Goal: Task Accomplishment & Management: Manage account settings

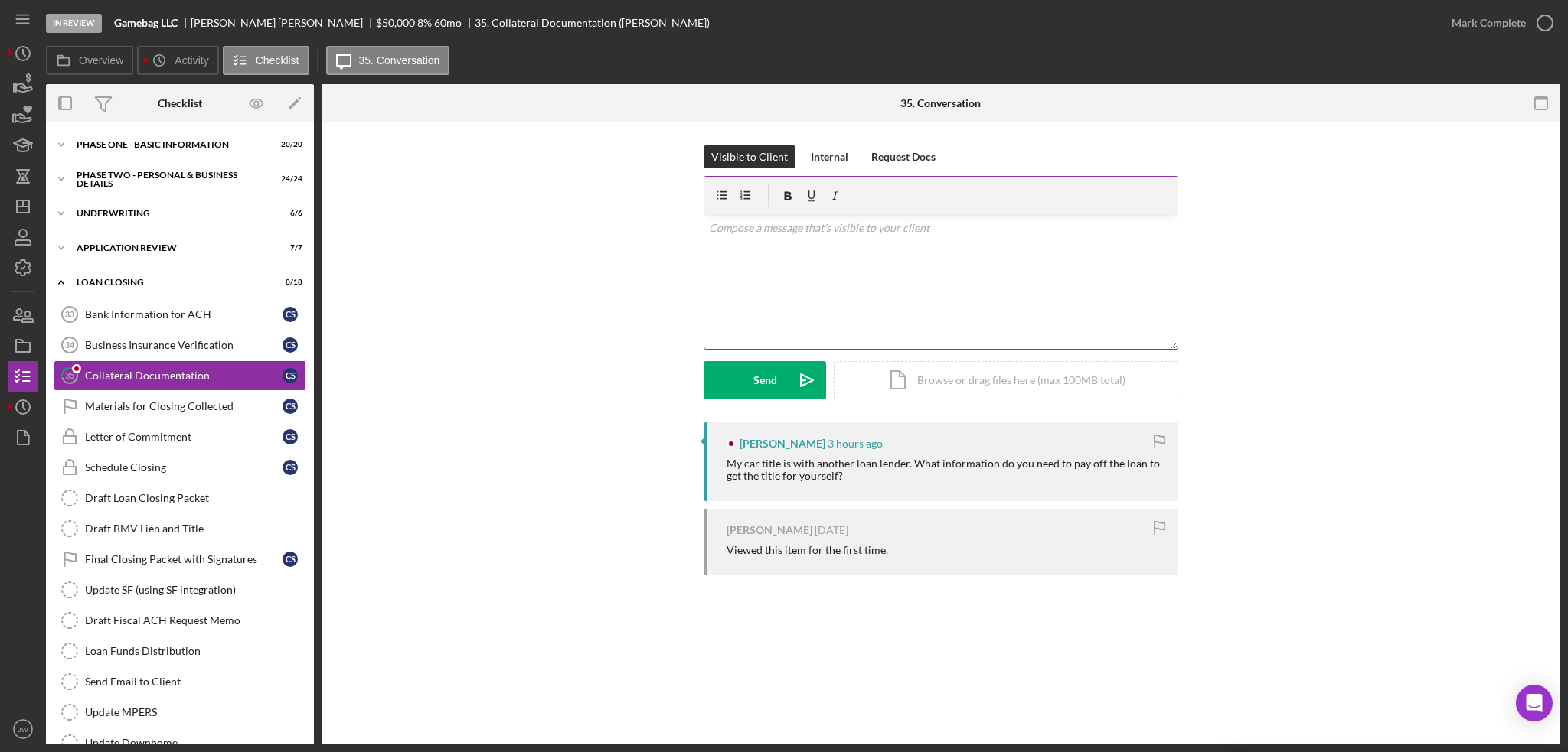
click at [876, 275] on div "v Color teal Color pink Remove color Add row above Add row below Add column bef…" at bounding box center [941, 282] width 473 height 134
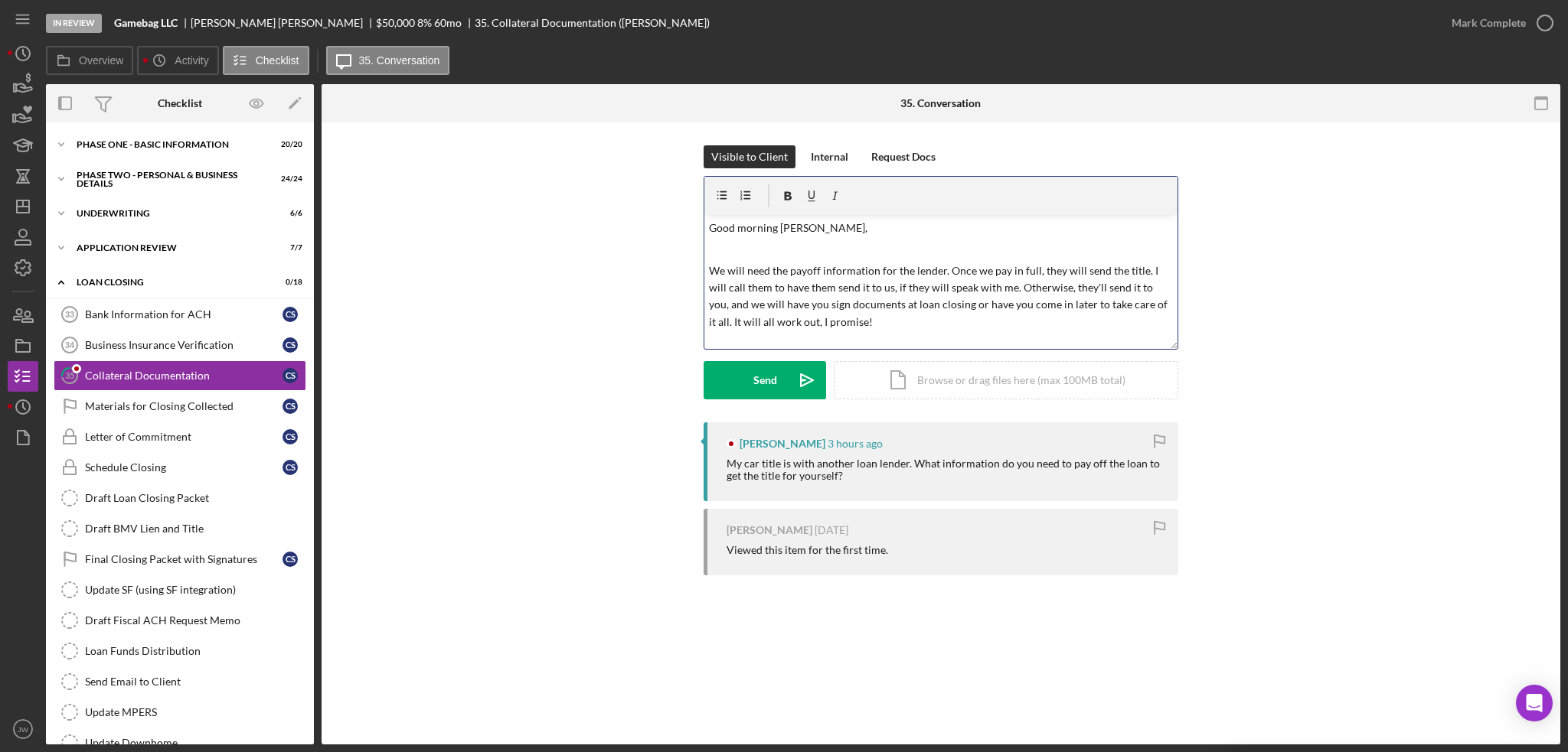
click at [945, 273] on p "We will need the payoff information for the lender. Once we pay in full, they w…" at bounding box center [941, 297] width 465 height 69
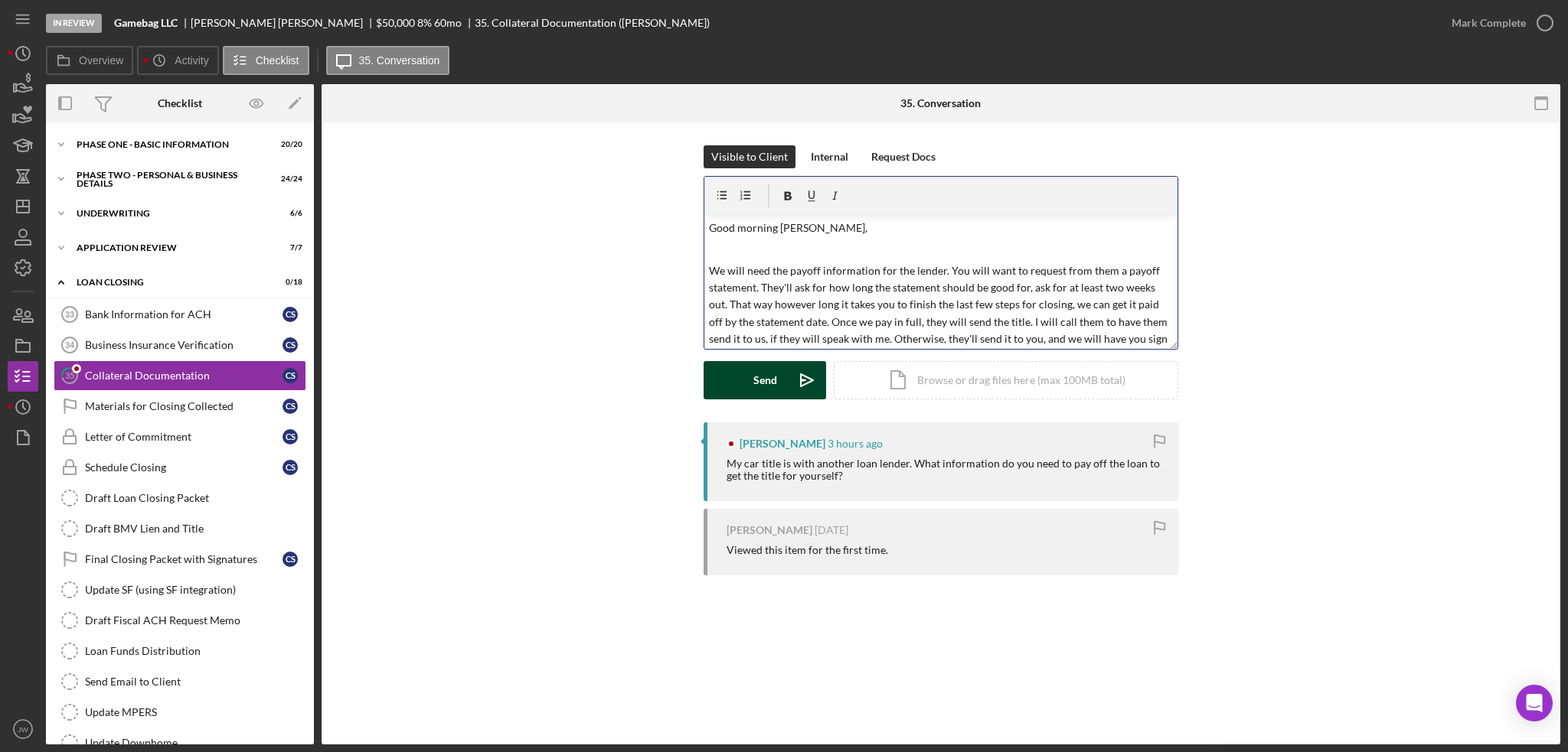
click at [781, 387] on button "Send Icon/icon-invite-send" at bounding box center [764, 380] width 122 height 38
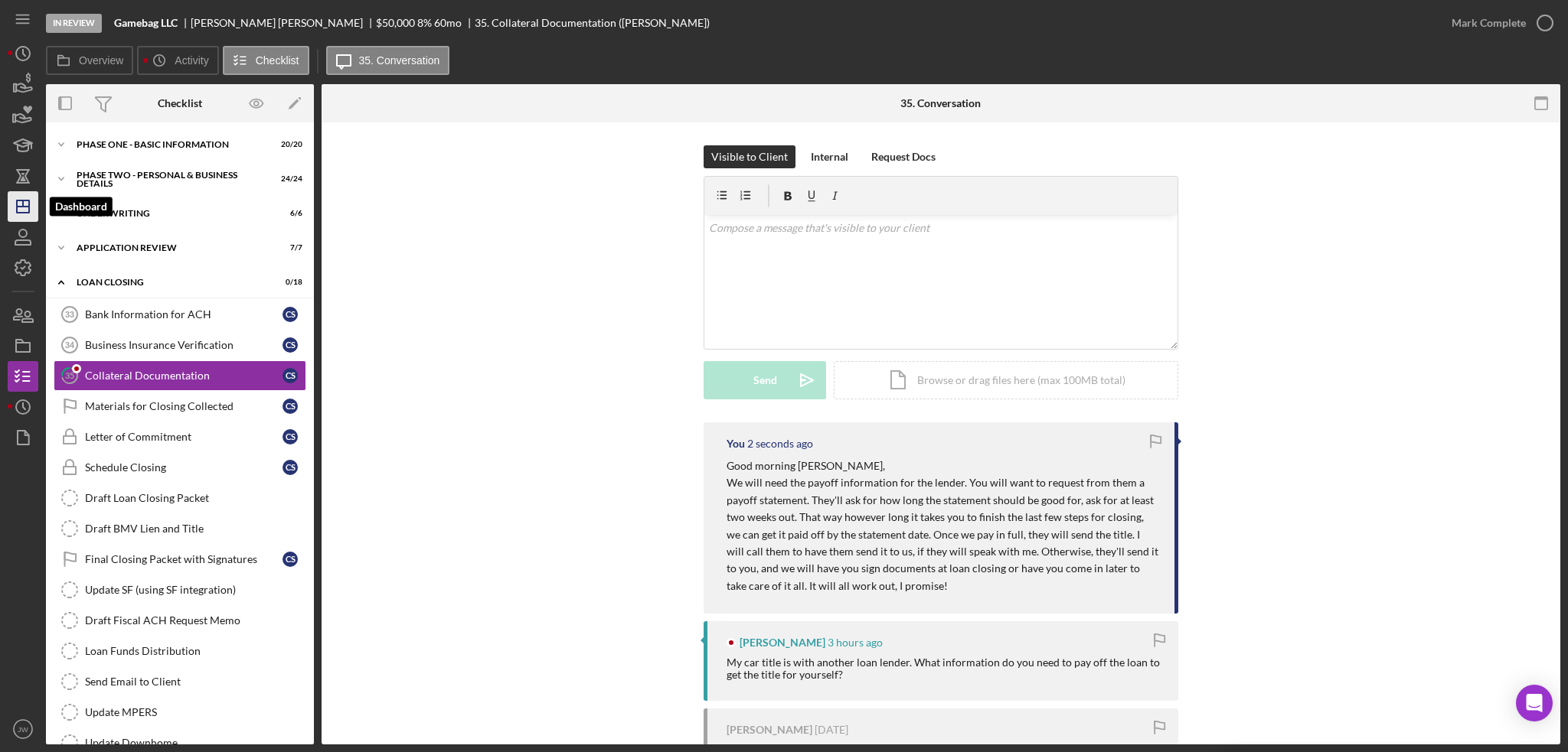
click at [18, 201] on polygon "button" at bounding box center [23, 206] width 12 height 12
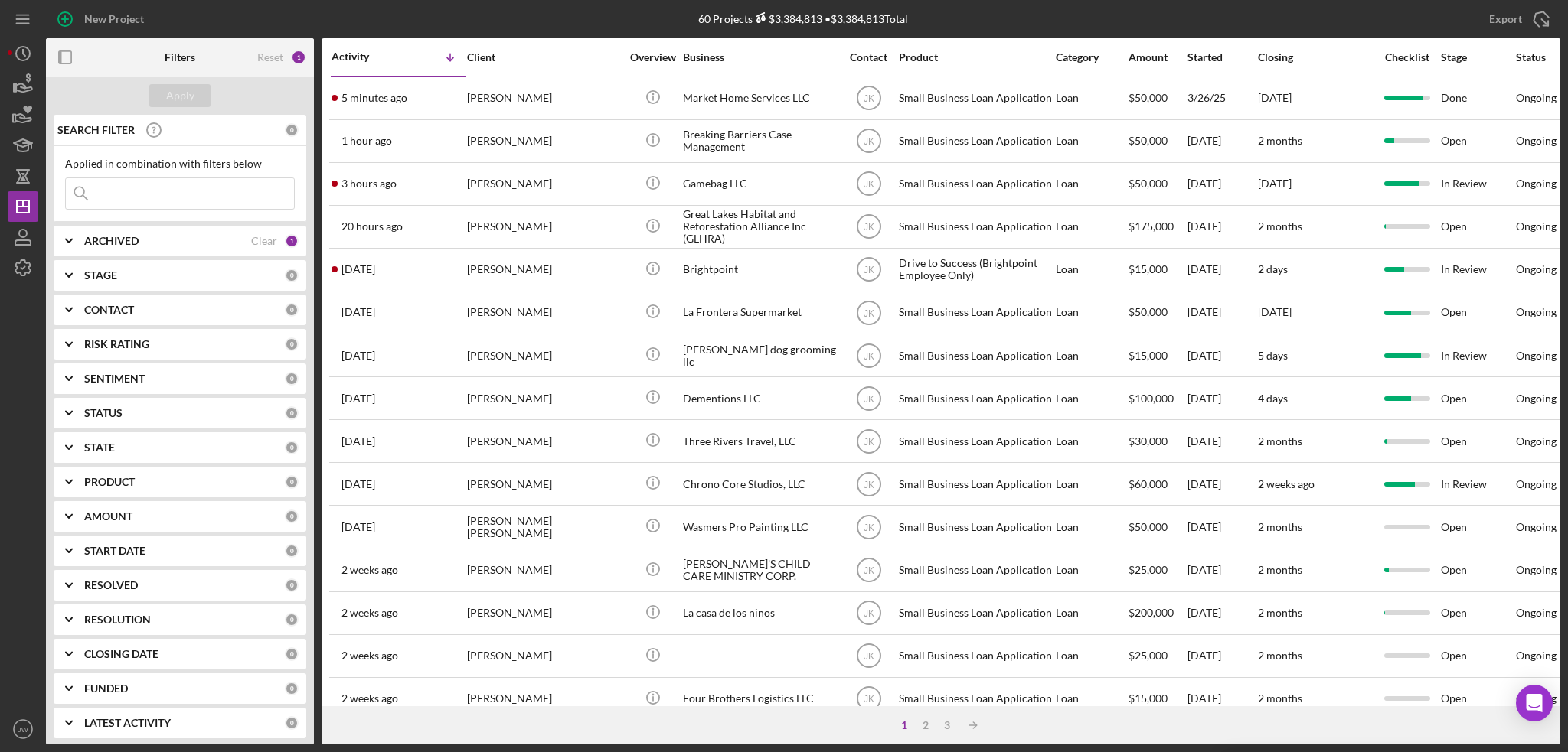
click at [148, 191] on input at bounding box center [180, 193] width 228 height 30
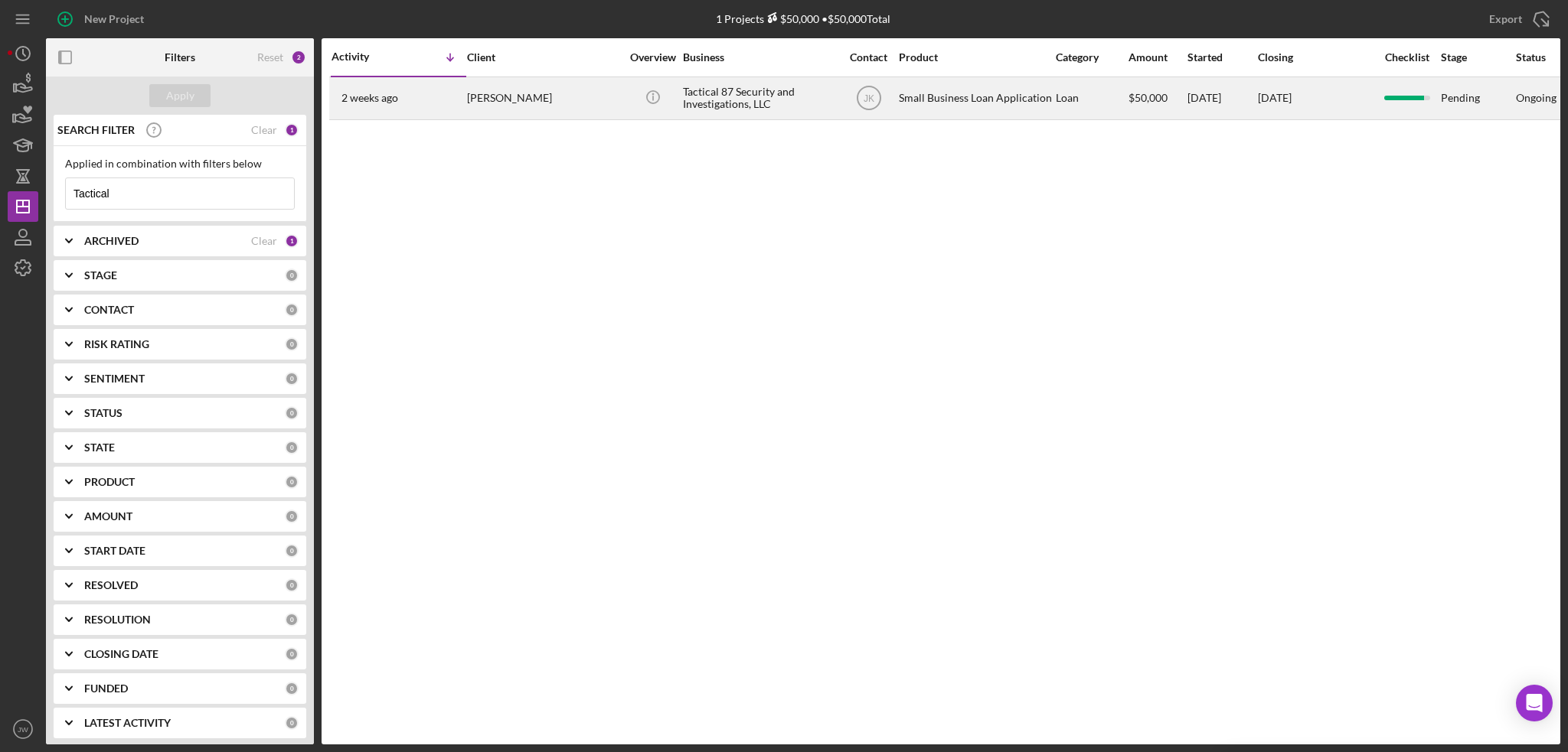
type input "Tactical"
click at [679, 97] on div "Icon/Info" at bounding box center [653, 98] width 57 height 41
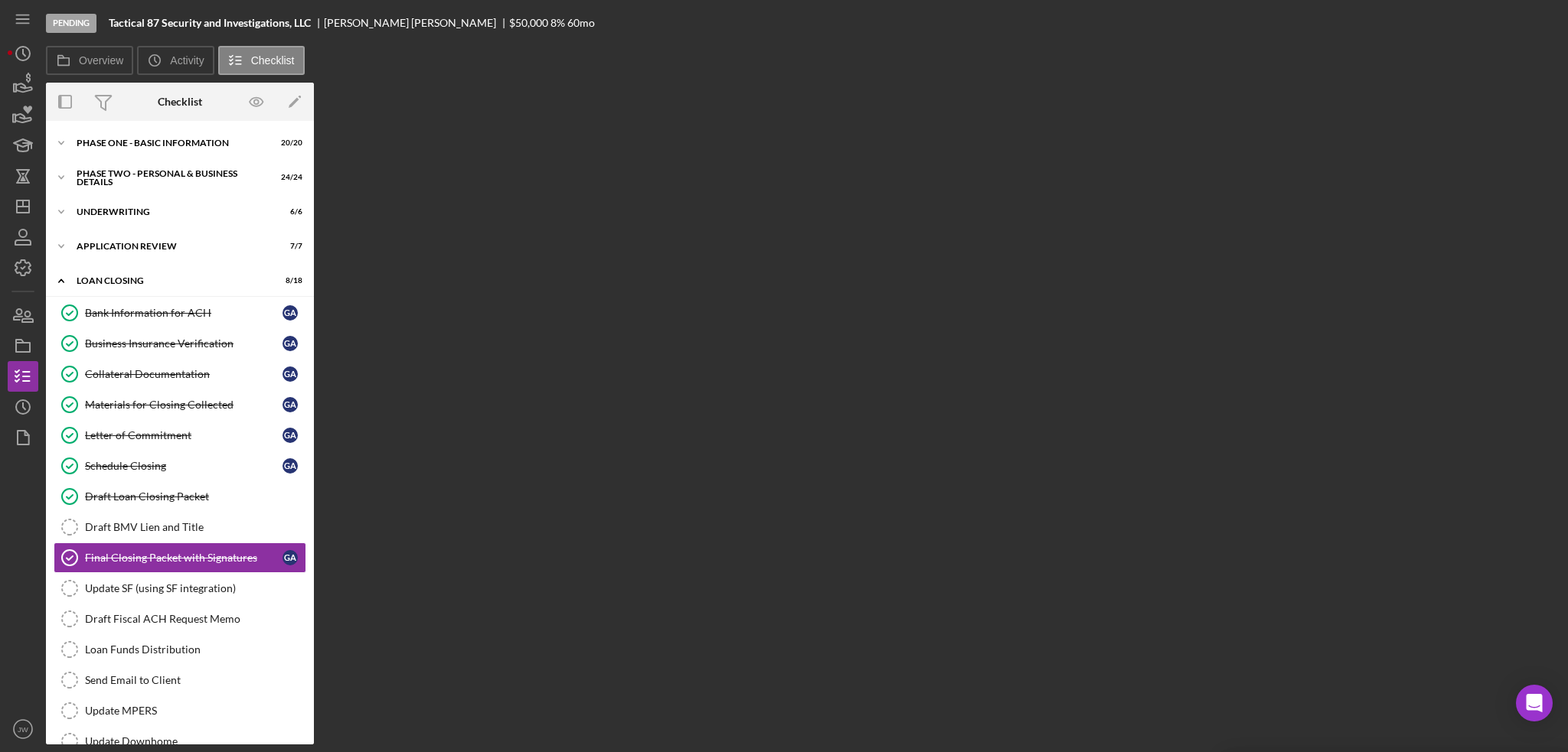
scroll to position [114, 0]
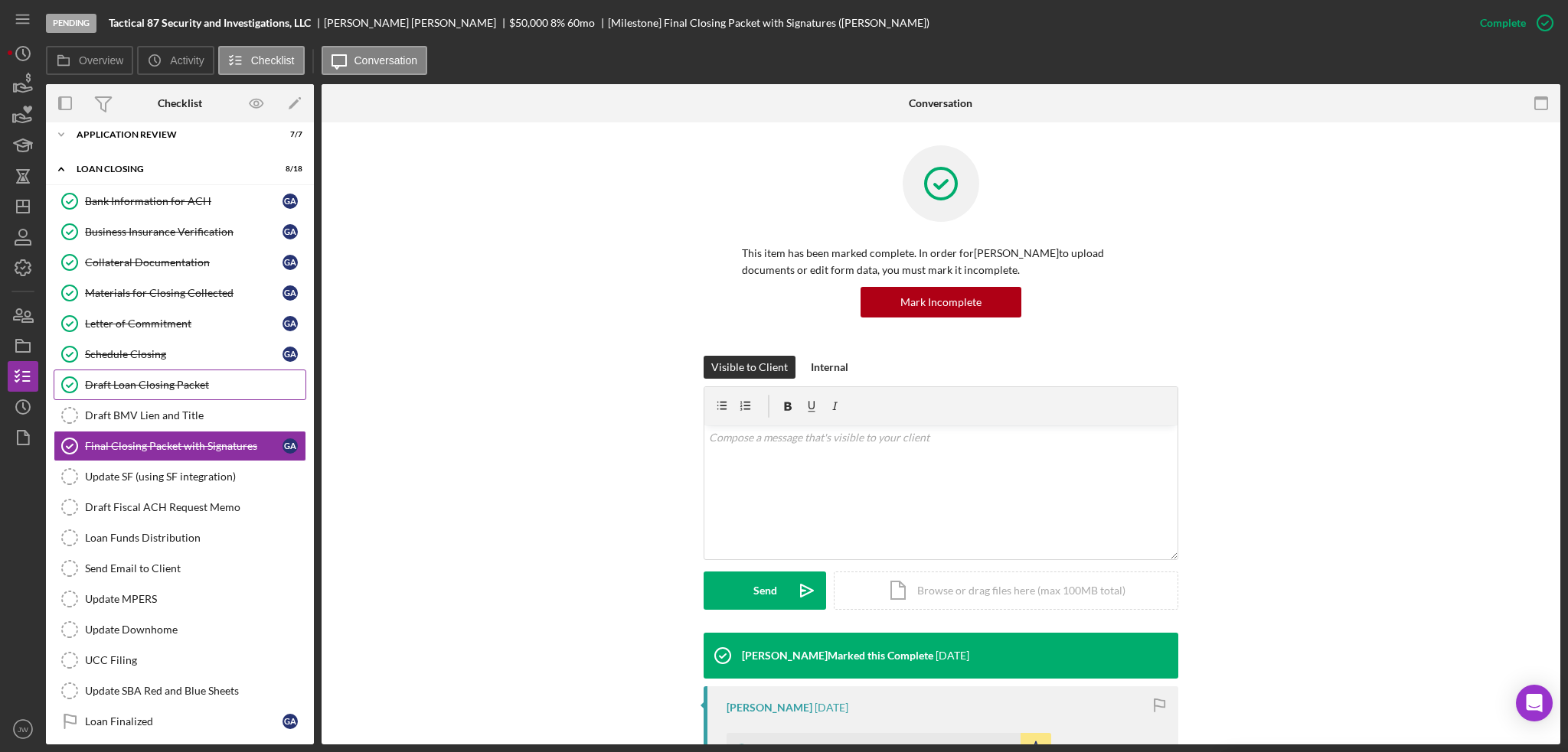
click at [161, 380] on div "Draft Loan Closing Packet" at bounding box center [195, 385] width 220 height 12
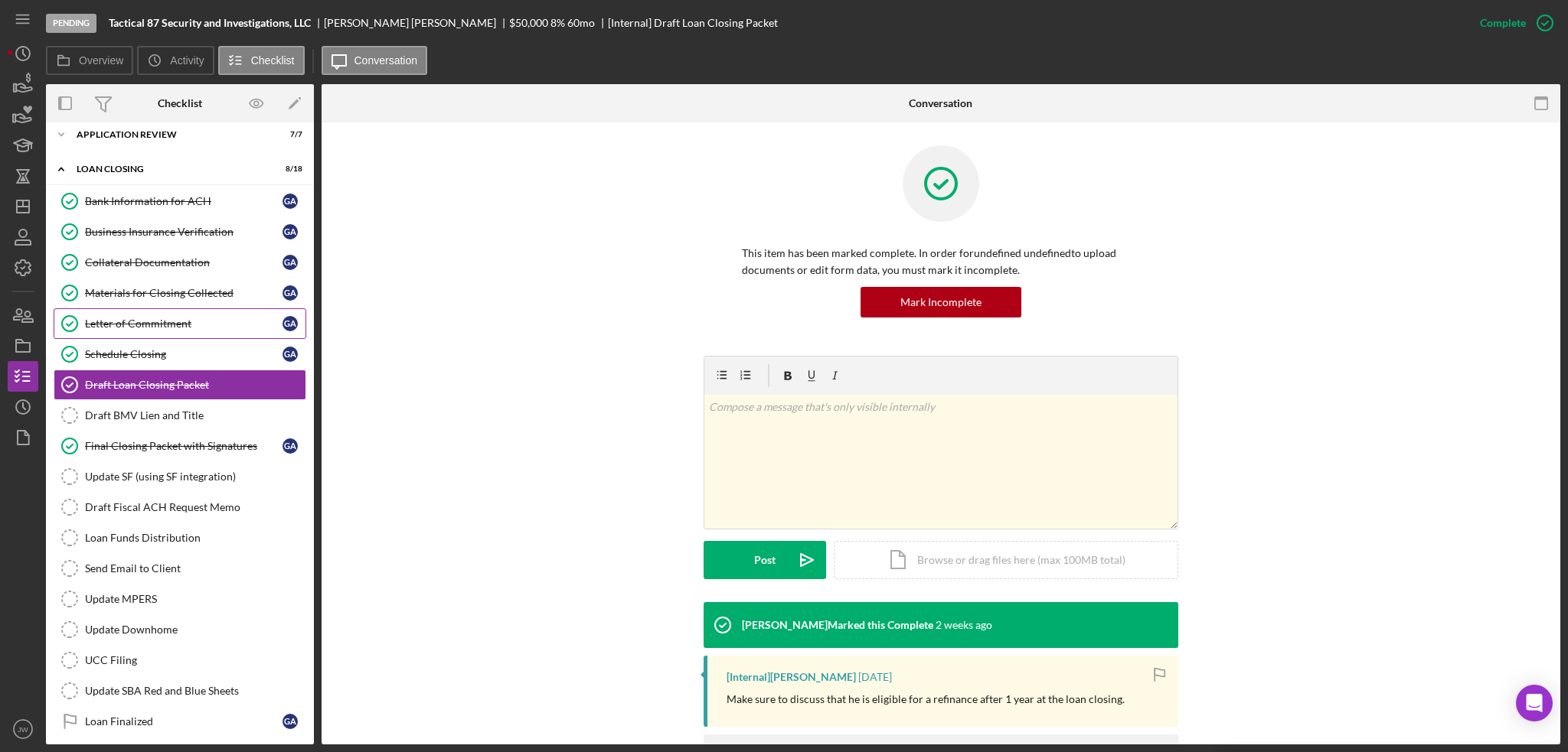
click at [151, 329] on link "Letter of Commitment Letter of Commitment G A" at bounding box center [180, 324] width 253 height 30
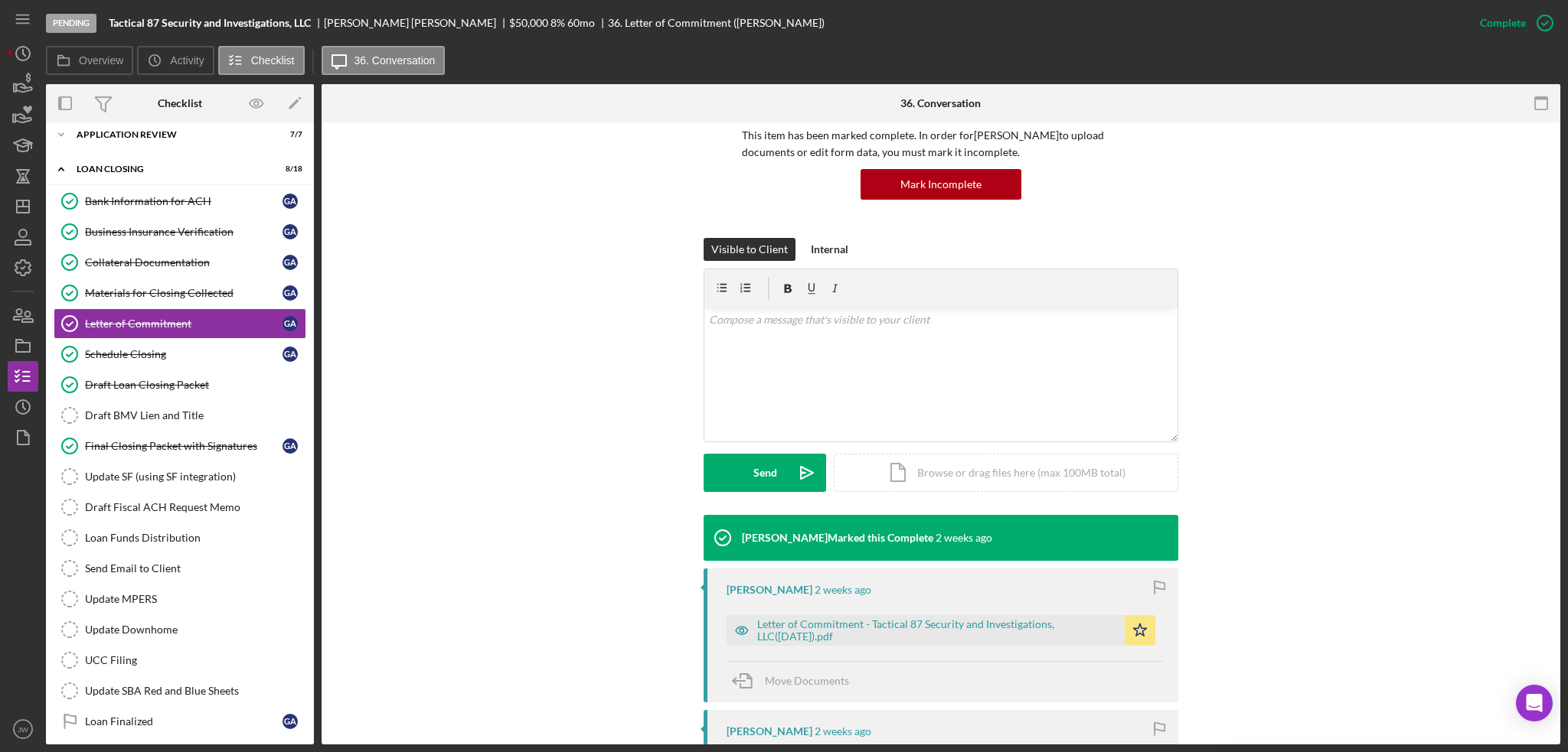
scroll to position [153, 0]
